Goal: Book appointment/travel/reservation

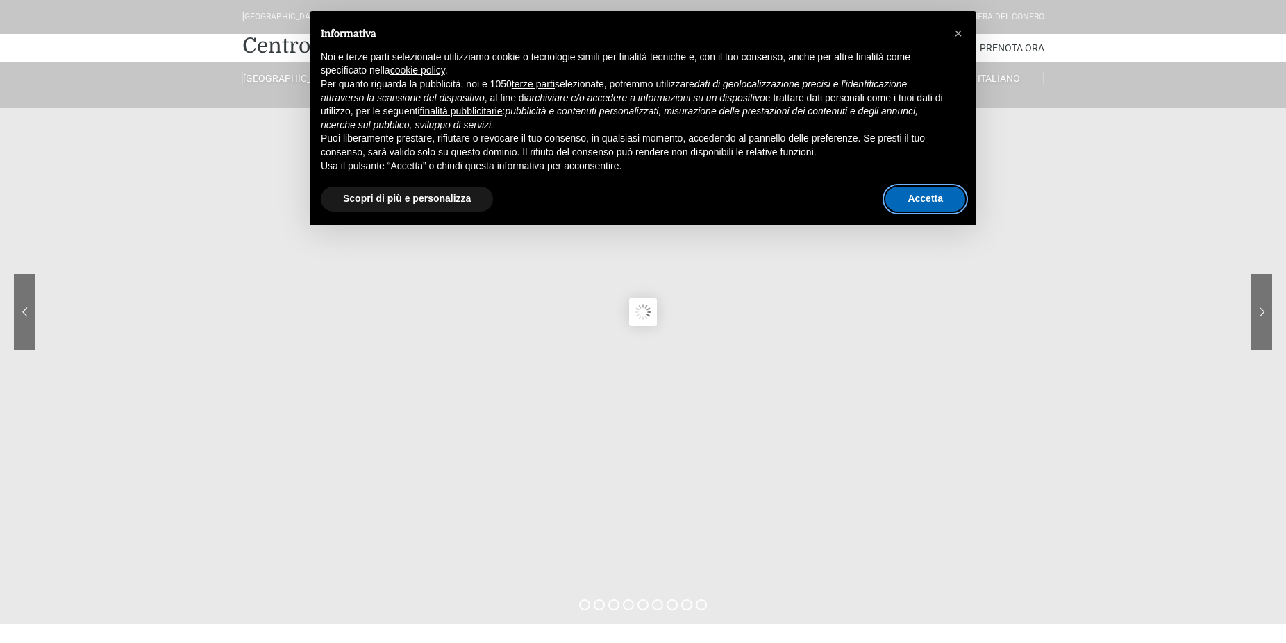
click at [918, 198] on button "Accetta" at bounding box center [925, 199] width 80 height 25
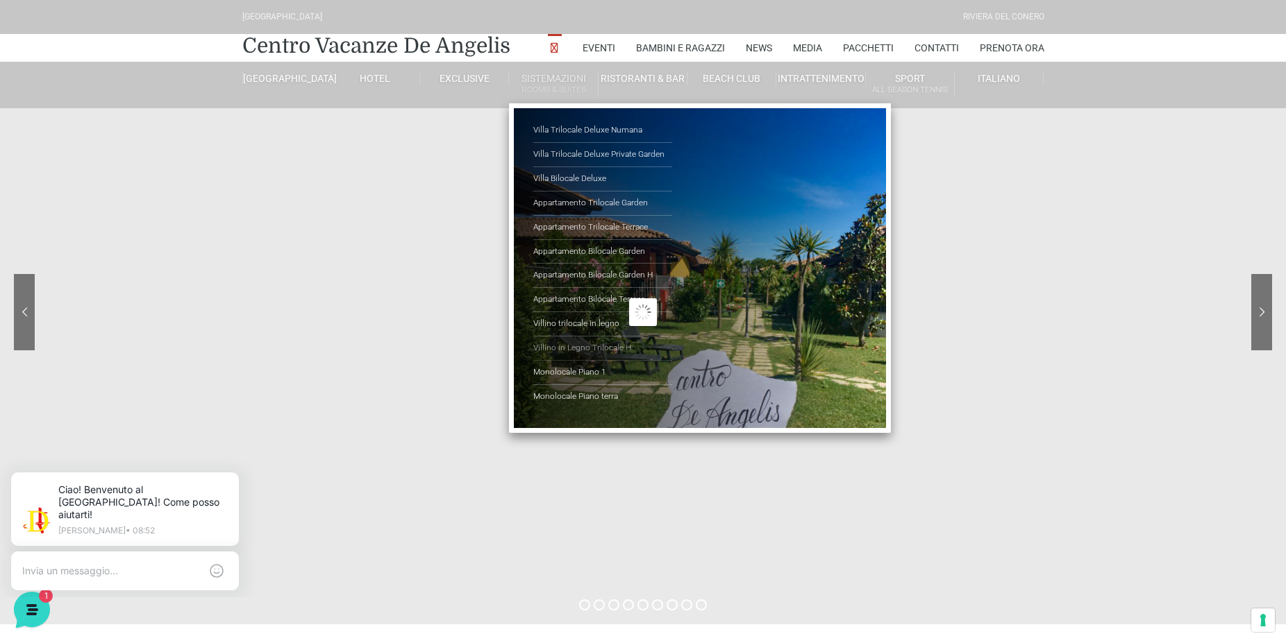
click at [571, 352] on link "Villino in Legno Trilocale H" at bounding box center [602, 349] width 139 height 24
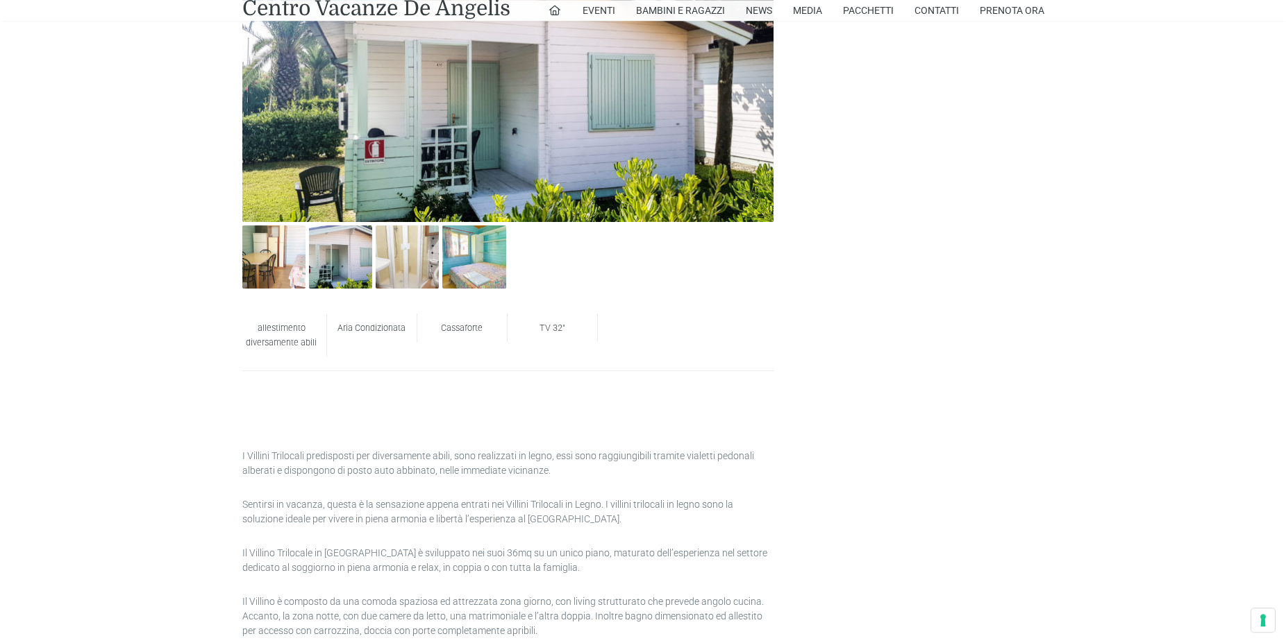
scroll to position [637, 0]
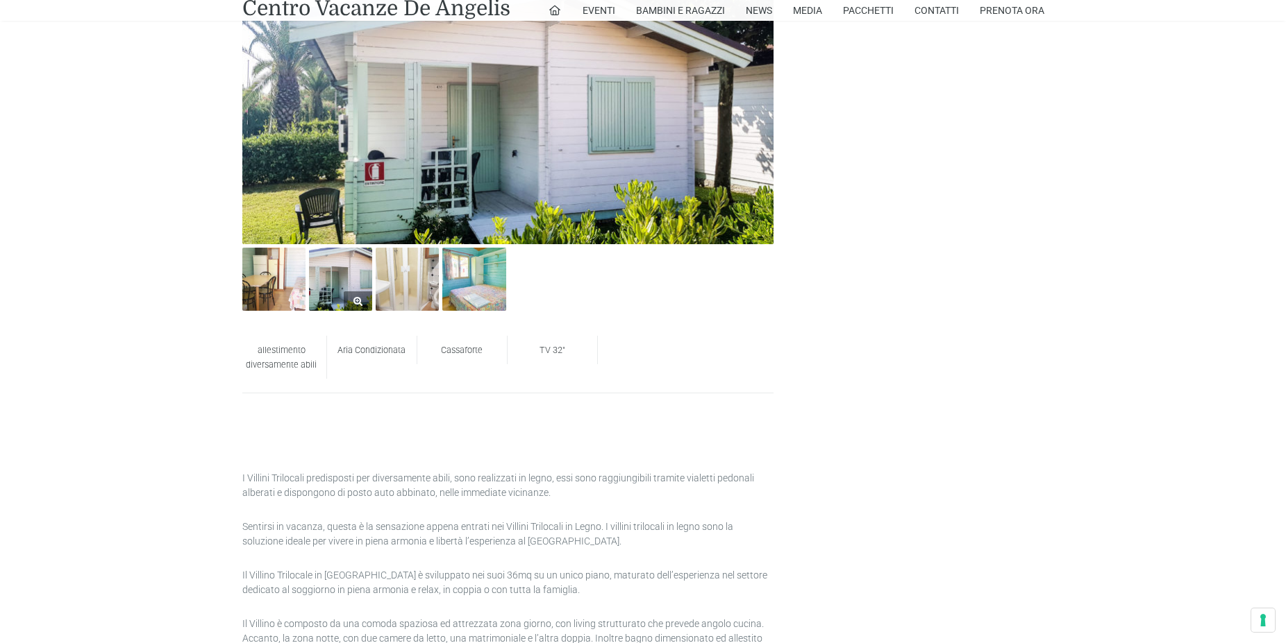
click at [350, 281] on img at bounding box center [340, 279] width 63 height 63
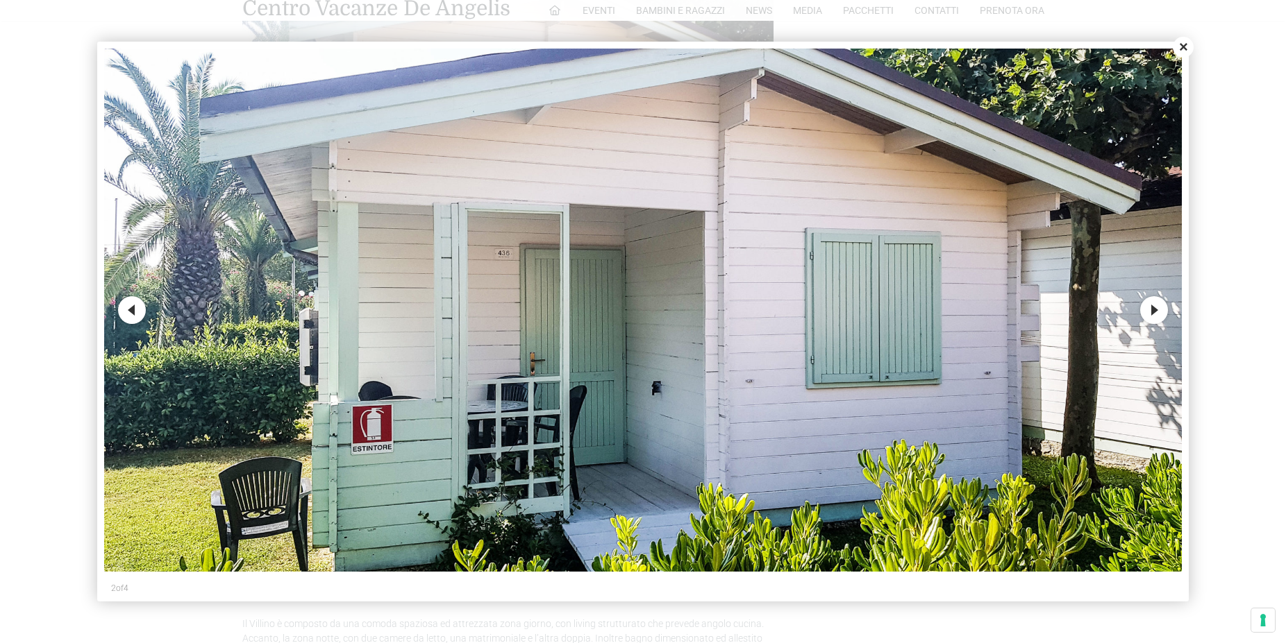
click at [1154, 319] on button "Next" at bounding box center [1154, 310] width 28 height 28
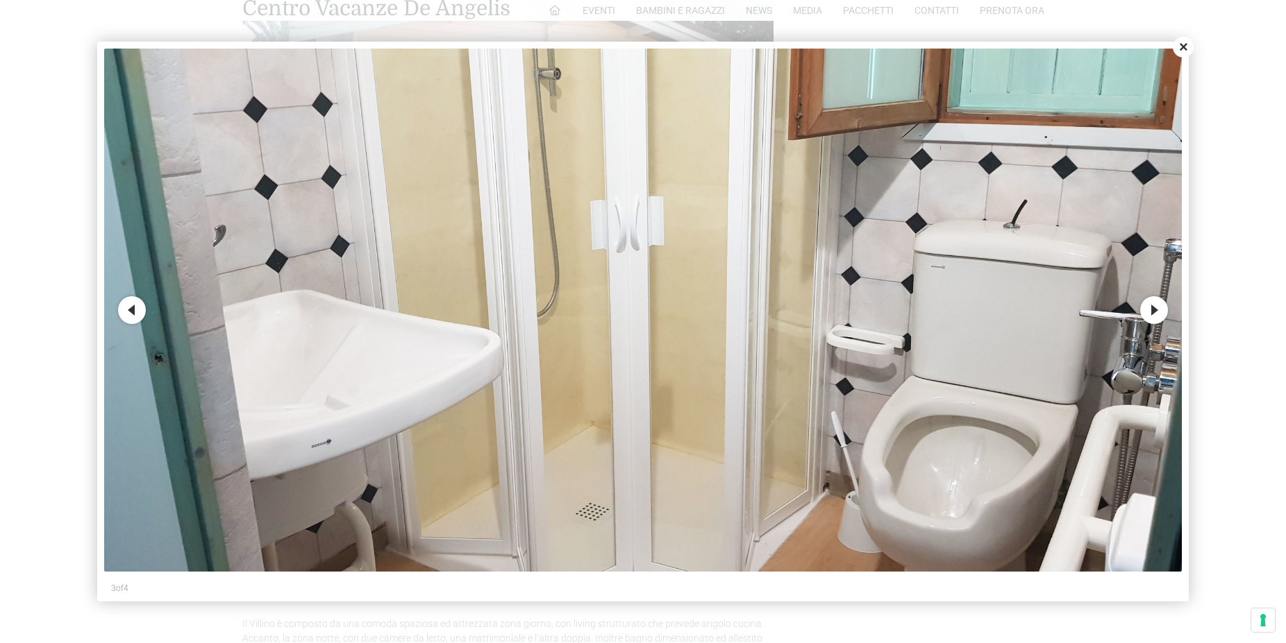
click at [1154, 319] on button "Next" at bounding box center [1154, 310] width 28 height 28
